Goal: Information Seeking & Learning: Learn about a topic

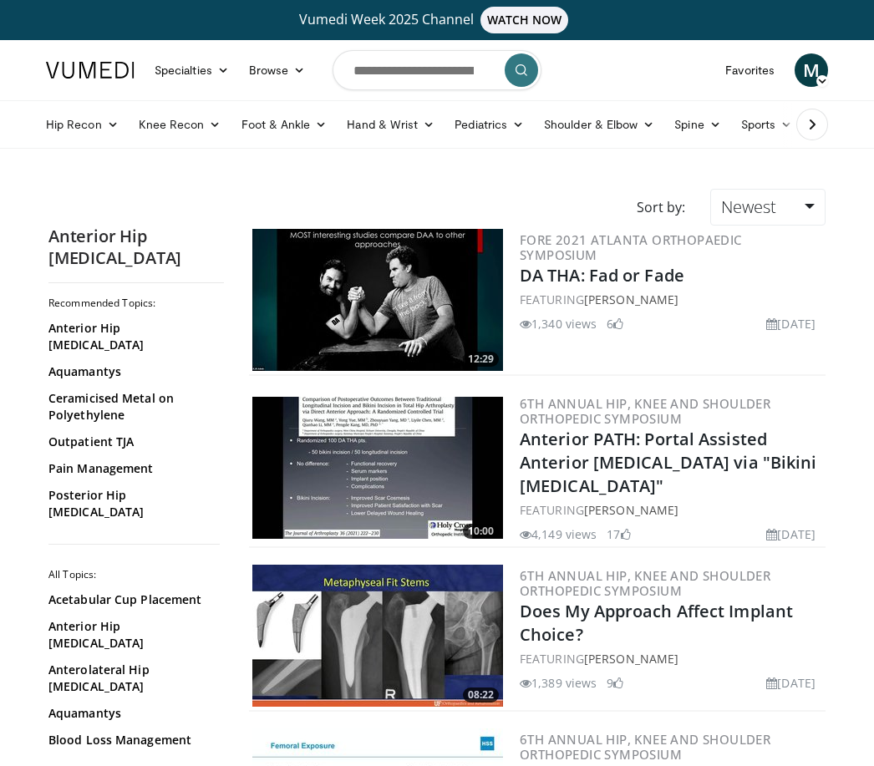
click at [174, 129] on link "Knee Recon" at bounding box center [180, 124] width 103 height 33
click at [225, 162] on link "Knee Arthroplasty" at bounding box center [228, 163] width 199 height 27
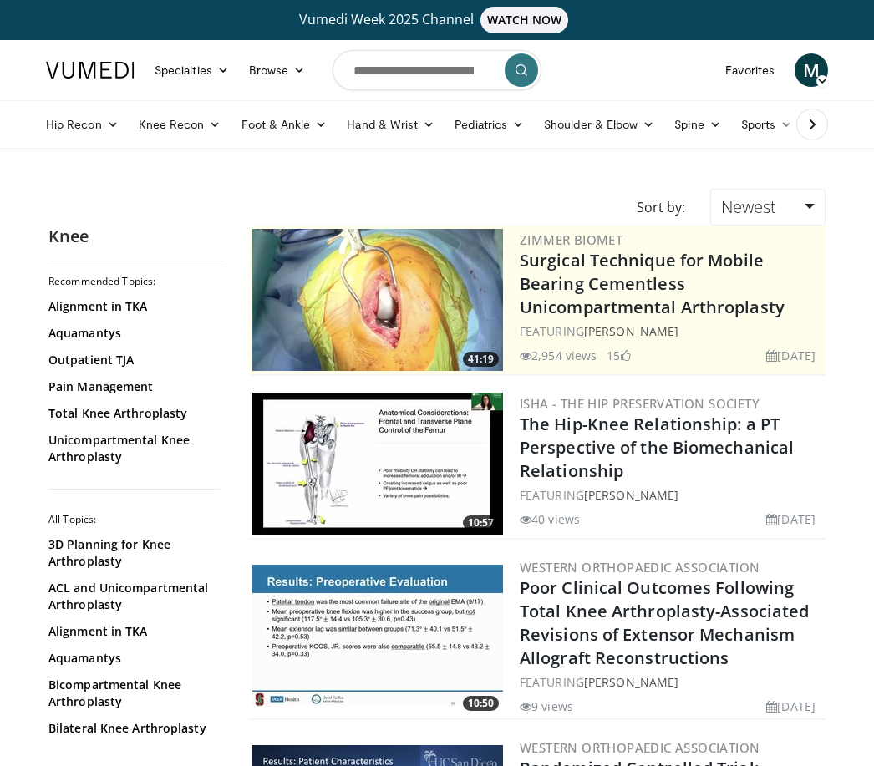
click at [273, 57] on link "Browse" at bounding box center [277, 69] width 77 height 33
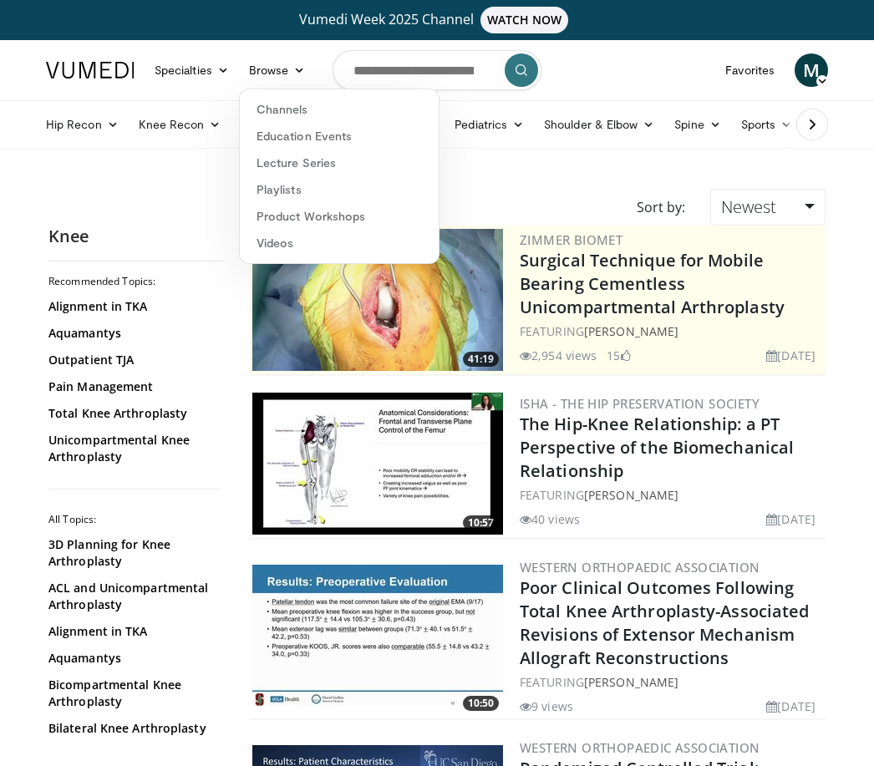
click at [376, 220] on link "Product Workshops" at bounding box center [339, 216] width 199 height 27
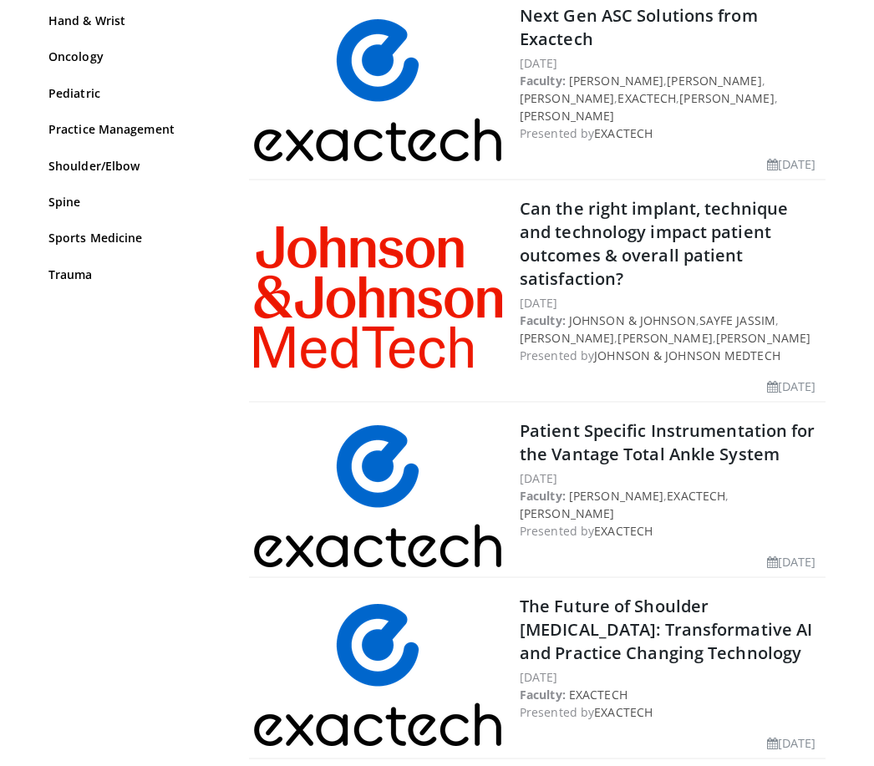
scroll to position [400, 0]
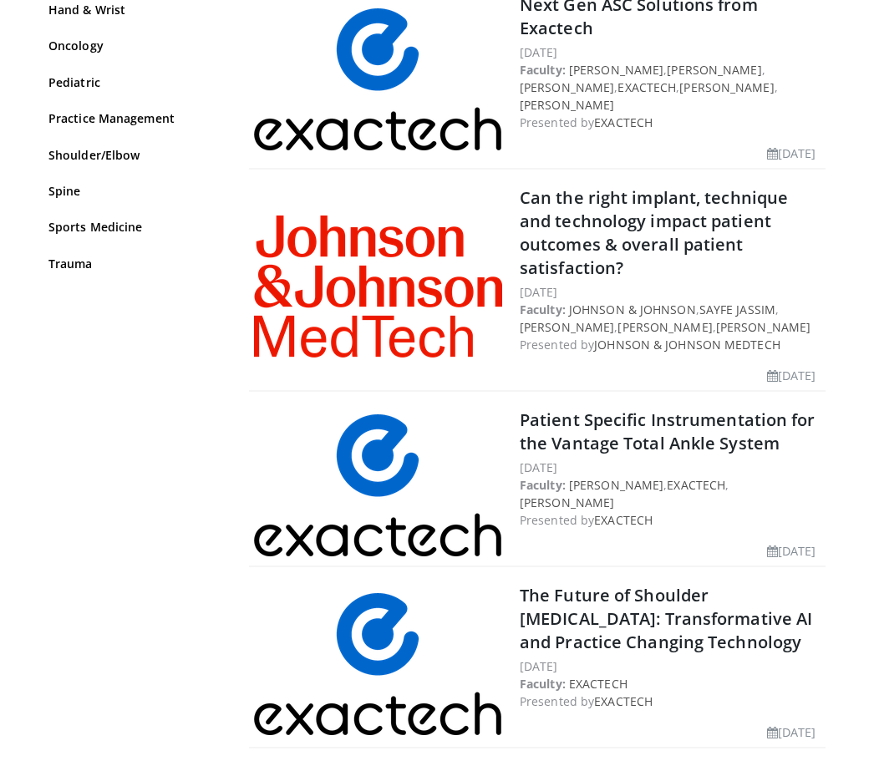
click at [732, 236] on link "Can the right implant, technique and technology impact patient outcomes & overa…" at bounding box center [653, 233] width 268 height 93
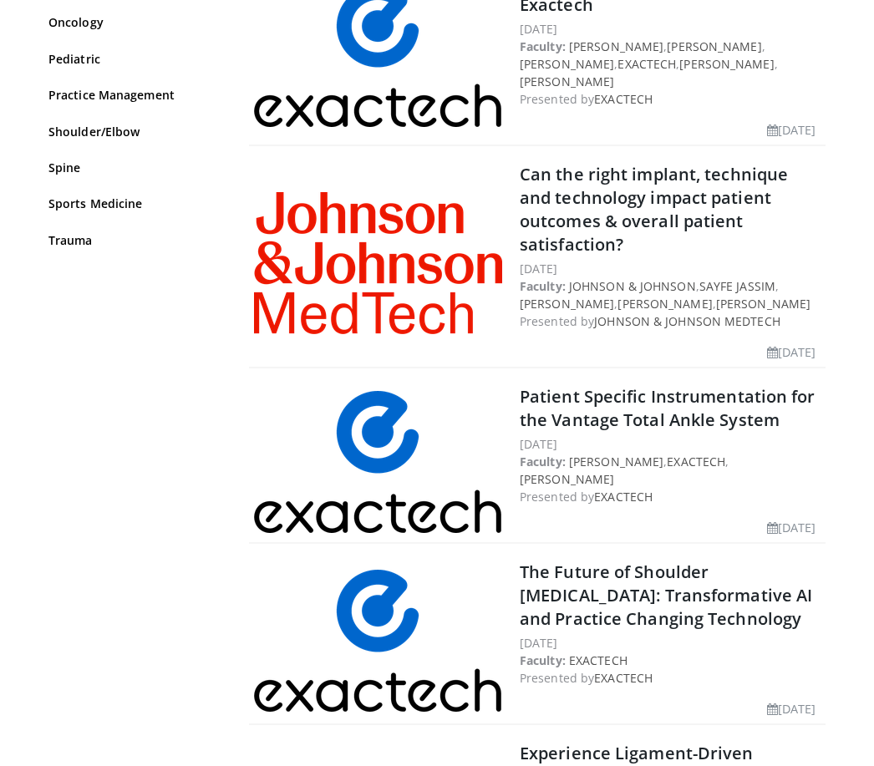
scroll to position [0, 0]
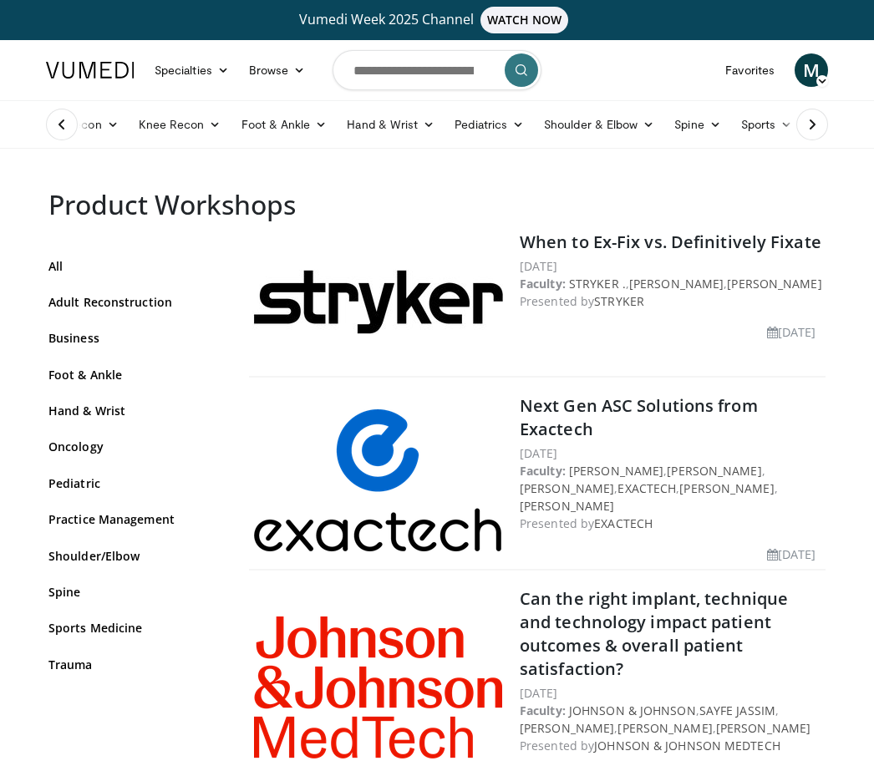
click at [173, 116] on link "Knee Recon" at bounding box center [180, 124] width 103 height 33
click at [155, 169] on link "Knee Arthroplasty" at bounding box center [228, 163] width 199 height 27
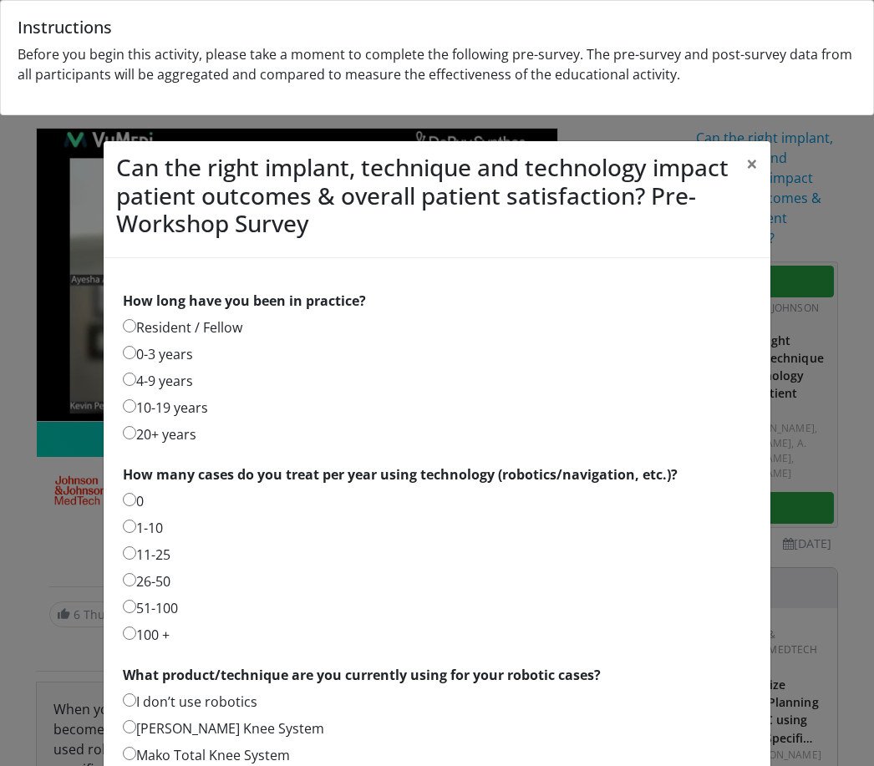
scroll to position [-1, 0]
click at [757, 158] on button "×" at bounding box center [751, 163] width 37 height 45
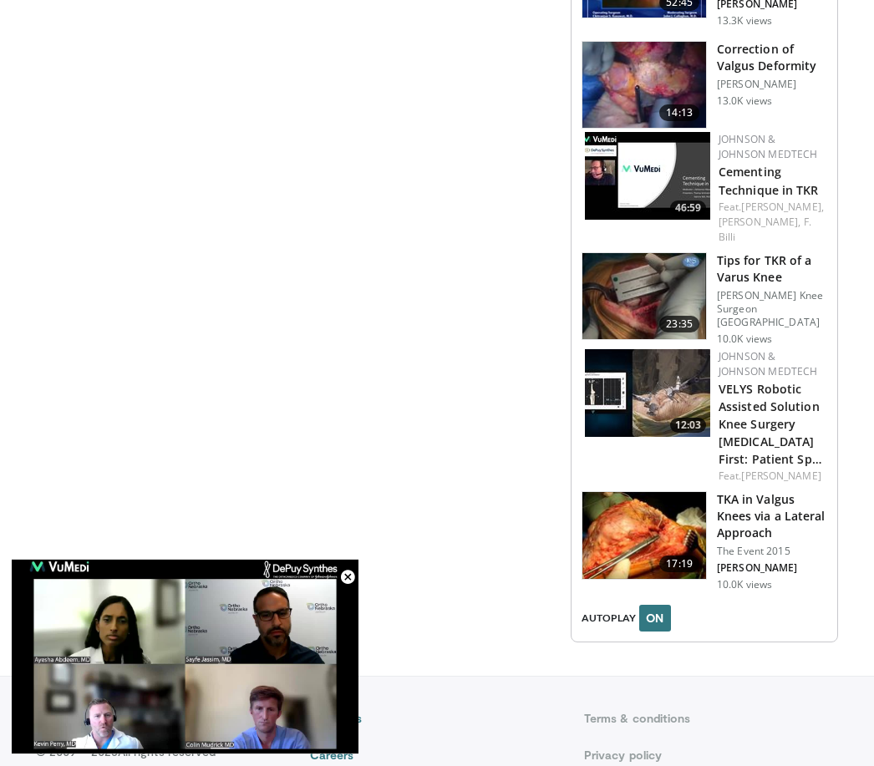
scroll to position [2226, 0]
click at [356, 594] on span "Video Player" at bounding box center [347, 576] width 33 height 33
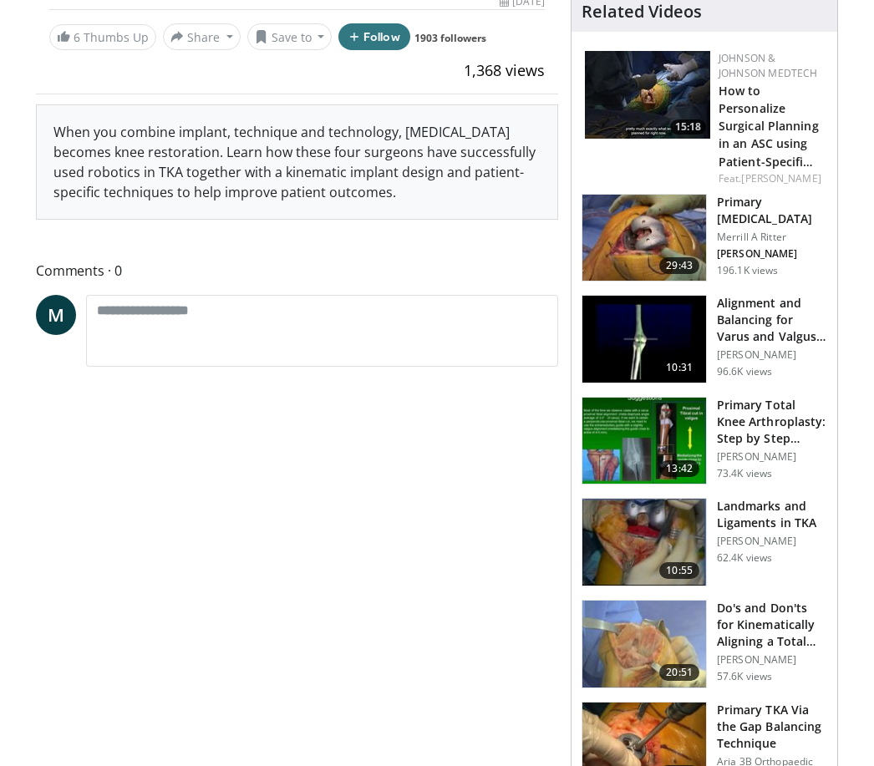
scroll to position [537, 0]
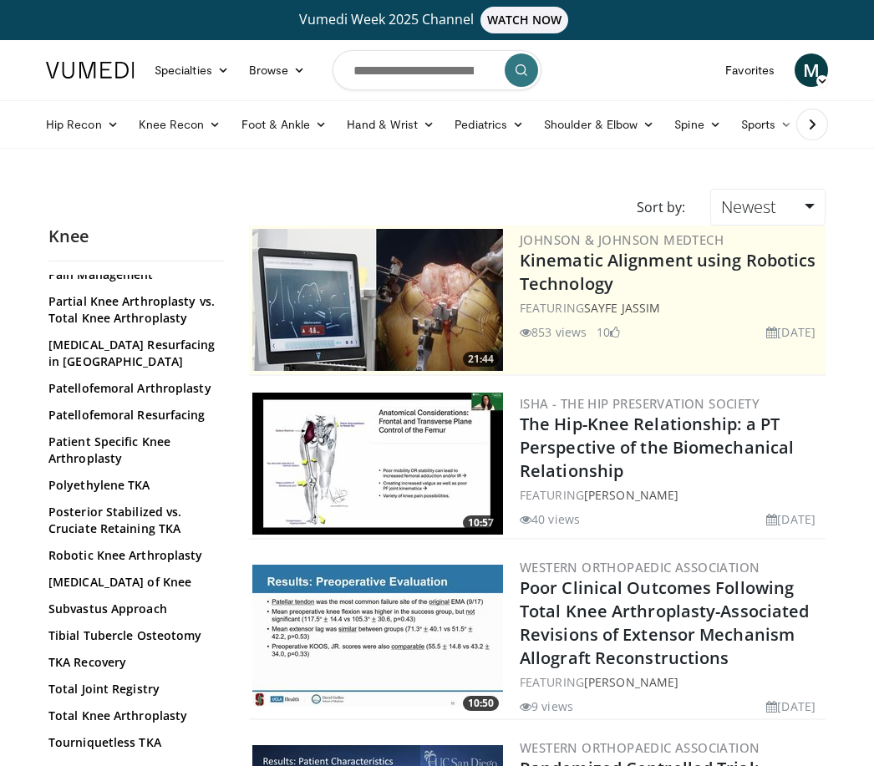
scroll to position [1227, 0]
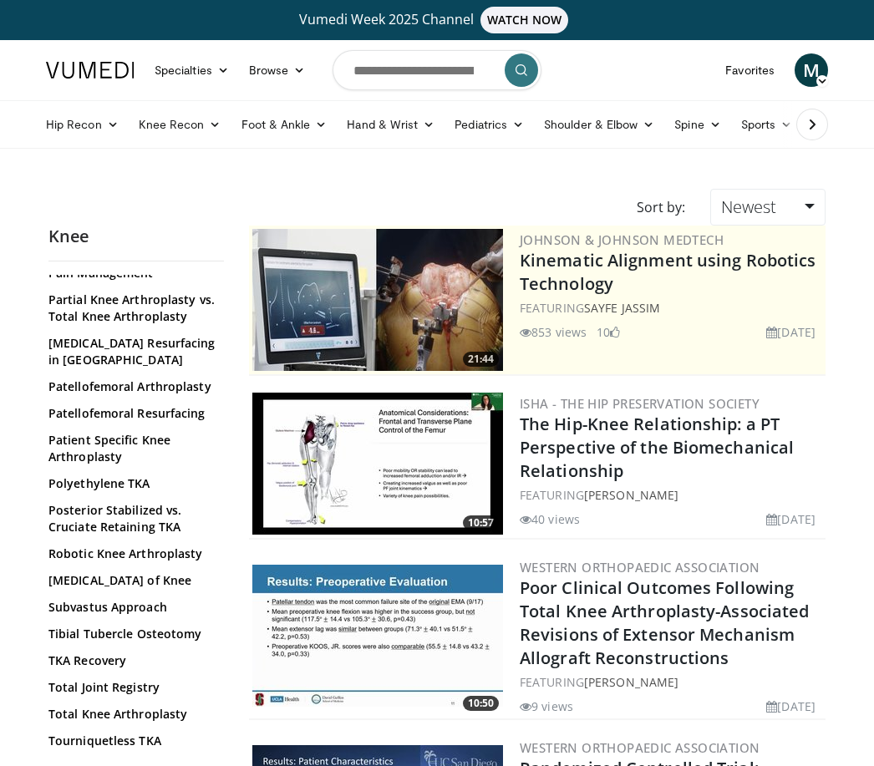
click at [185, 545] on link "Robotic Knee Arthroplasty" at bounding box center [131, 553] width 167 height 17
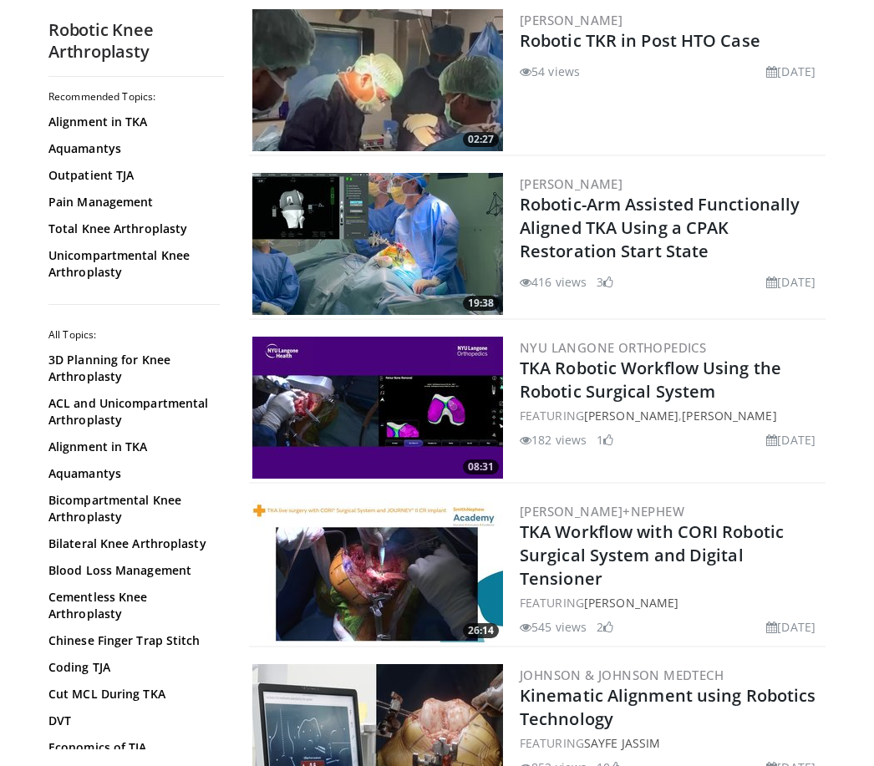
scroll to position [3987, 0]
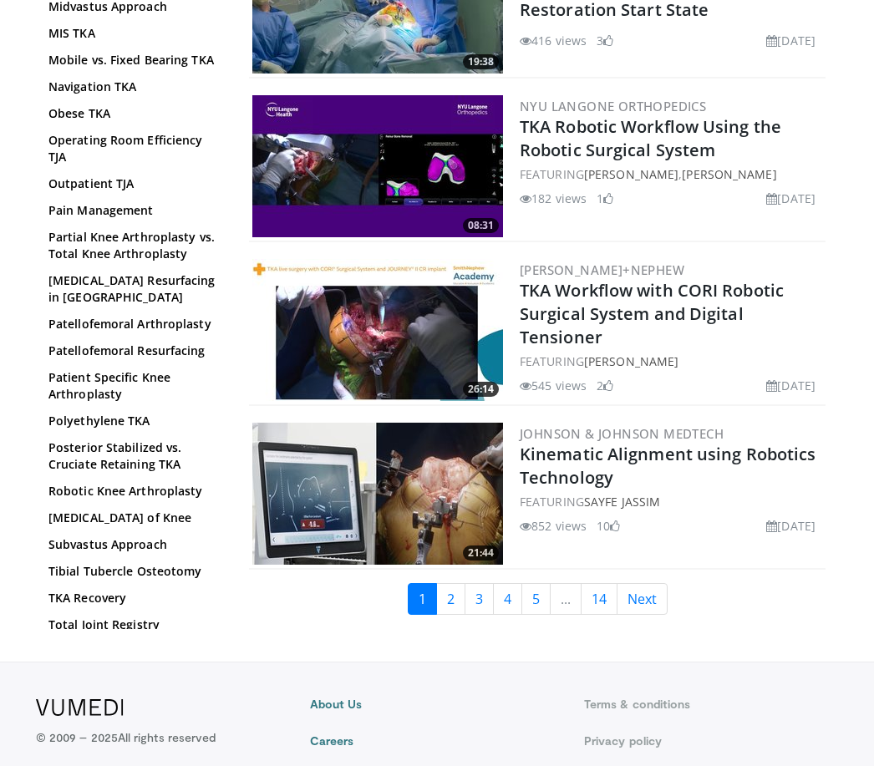
click at [468, 583] on link "3" at bounding box center [478, 599] width 29 height 32
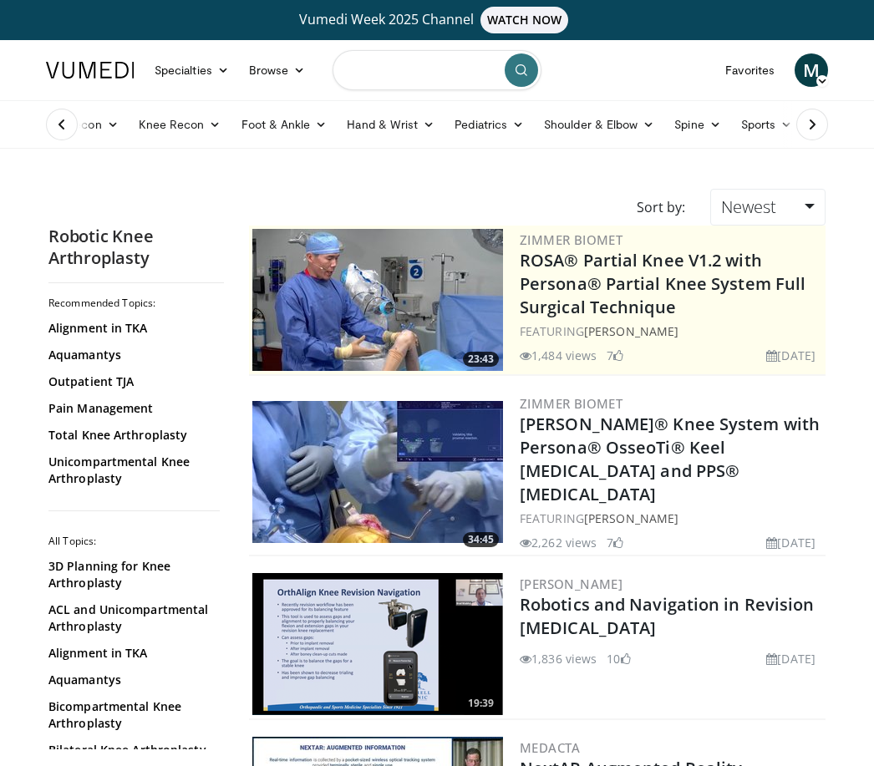
click at [419, 73] on input "Search topics, interventions" at bounding box center [436, 70] width 209 height 40
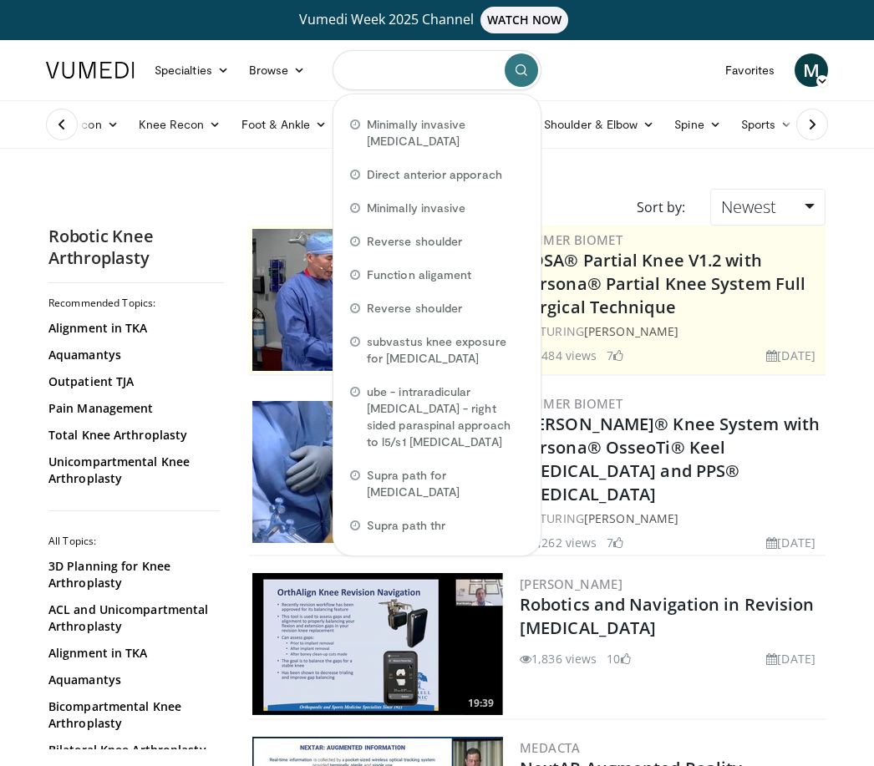
type input "*"
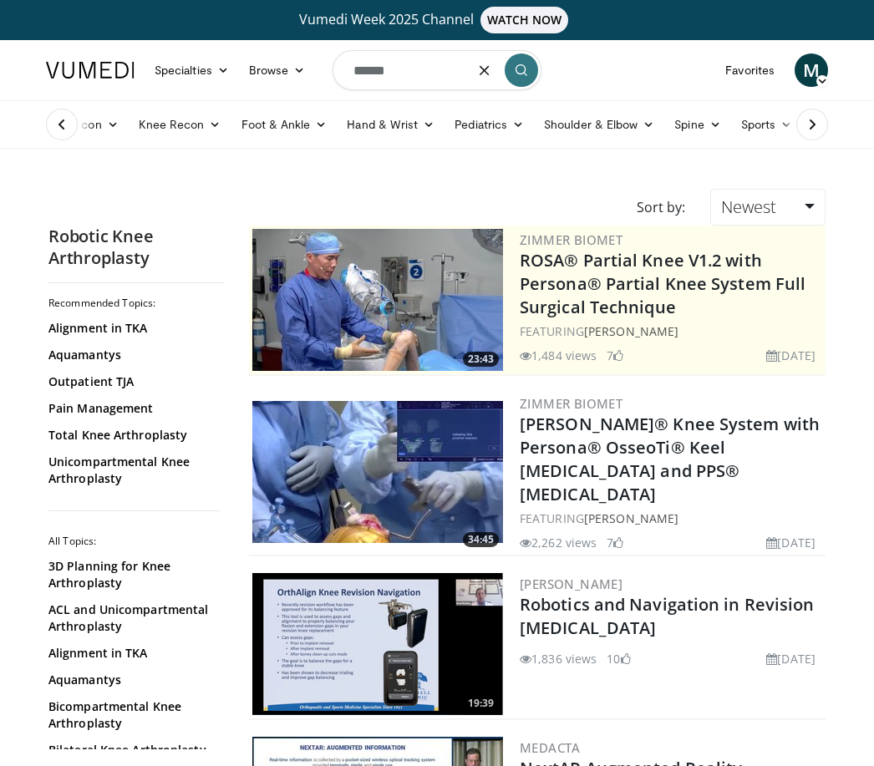
type input "******"
type input "*"
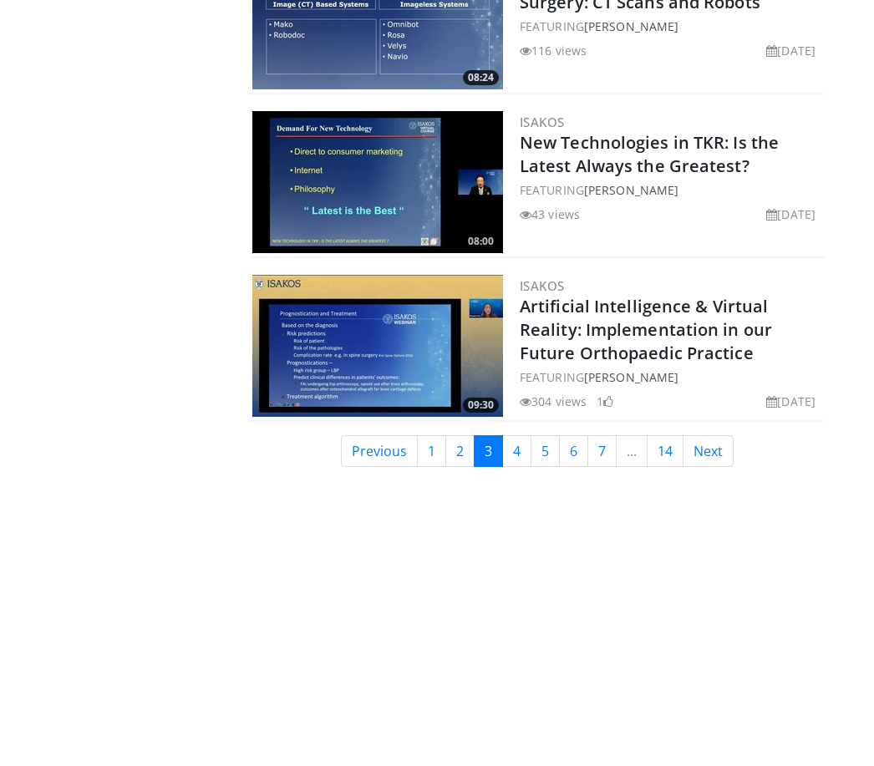
scroll to position [4087, 0]
click at [538, 436] on link "5" at bounding box center [544, 452] width 29 height 32
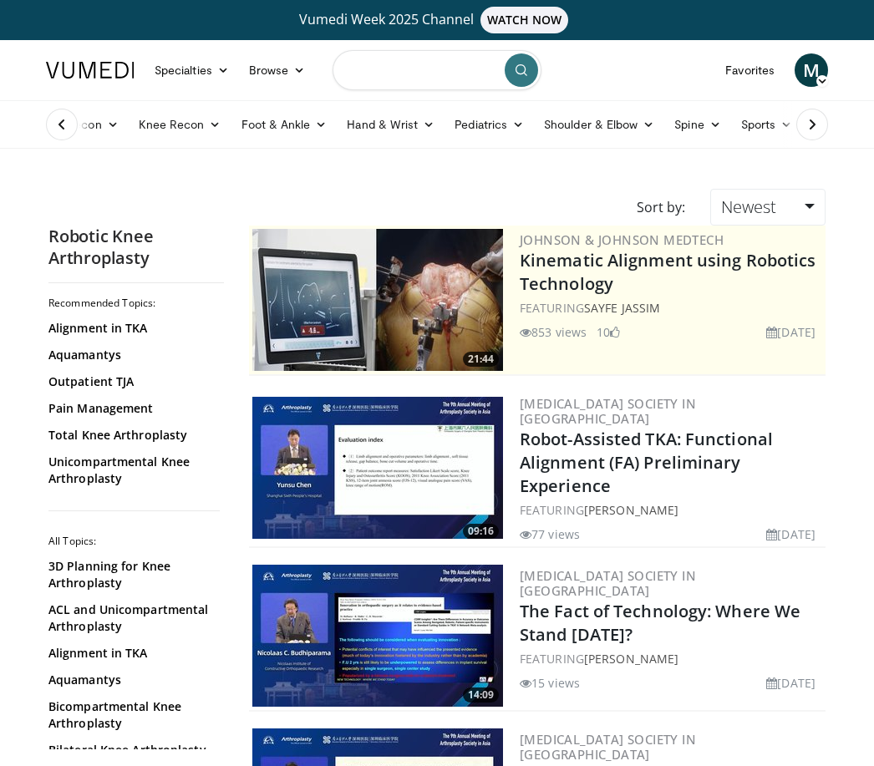
click at [454, 59] on input "Search topics, interventions" at bounding box center [436, 70] width 209 height 40
type input "****"
type input "**********"
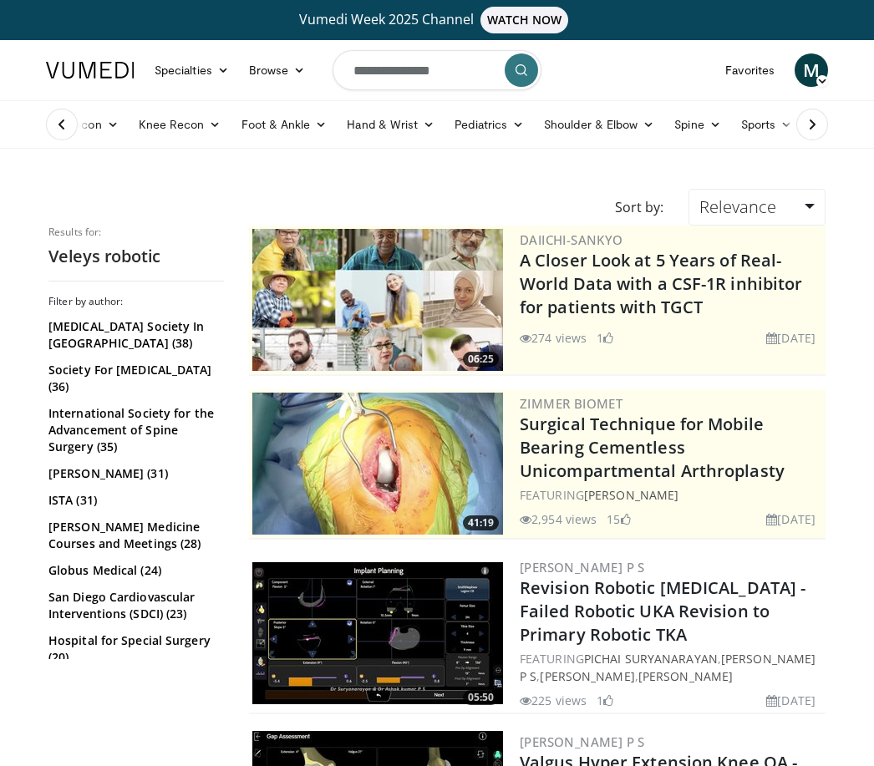
click at [413, 79] on input "**********" at bounding box center [436, 70] width 209 height 40
click at [374, 74] on input "**********" at bounding box center [436, 70] width 209 height 40
type input "**********"
click at [517, 65] on icon "submit" at bounding box center [520, 69] width 13 height 13
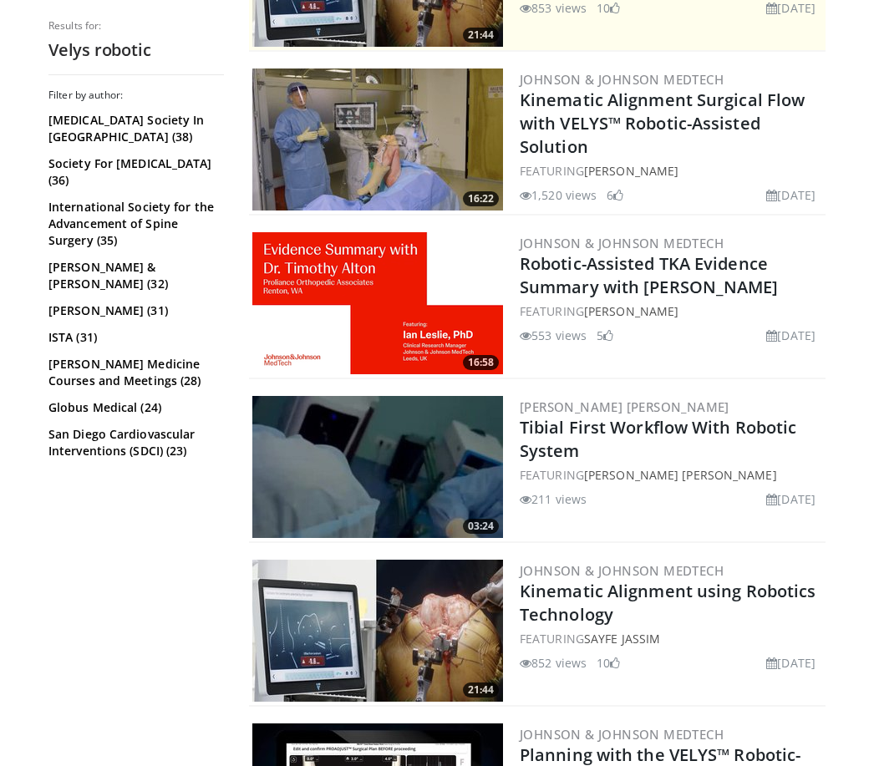
scroll to position [475, 0]
